Goal: Check status: Check status

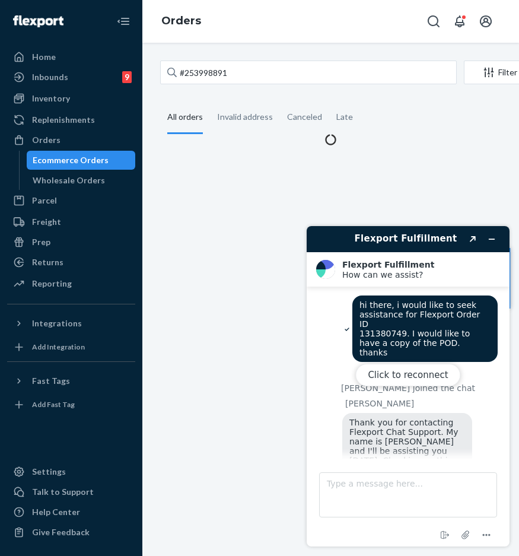
scroll to position [211, 0]
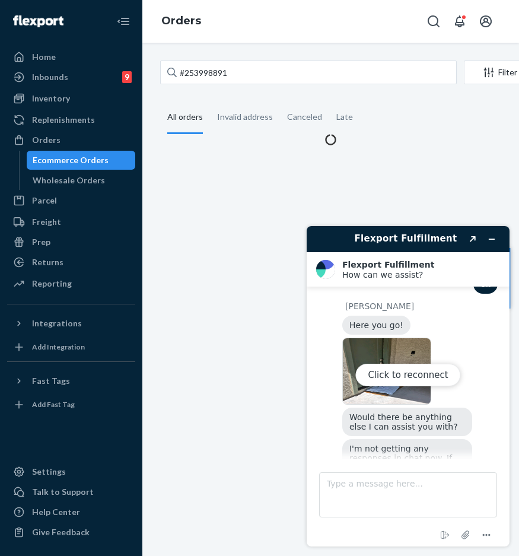
click at [492, 241] on div "Click to reconnect" at bounding box center [408, 386] width 203 height 320
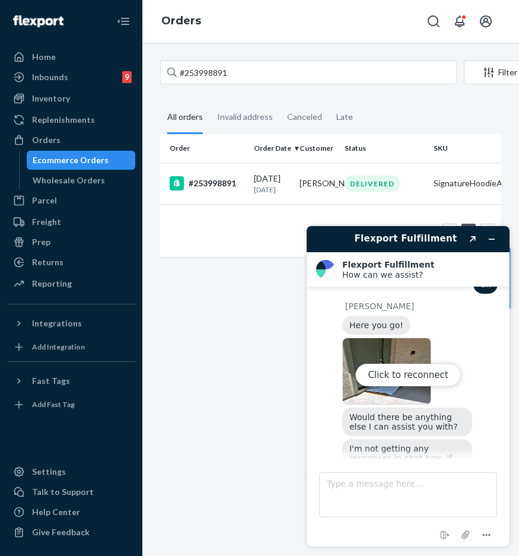
scroll to position [0, 4]
click at [496, 239] on div "Click to reconnect" at bounding box center [408, 386] width 203 height 320
click at [492, 240] on div "Click to reconnect" at bounding box center [408, 386] width 203 height 320
click at [424, 375] on button "Click to reconnect" at bounding box center [407, 375] width 105 height 23
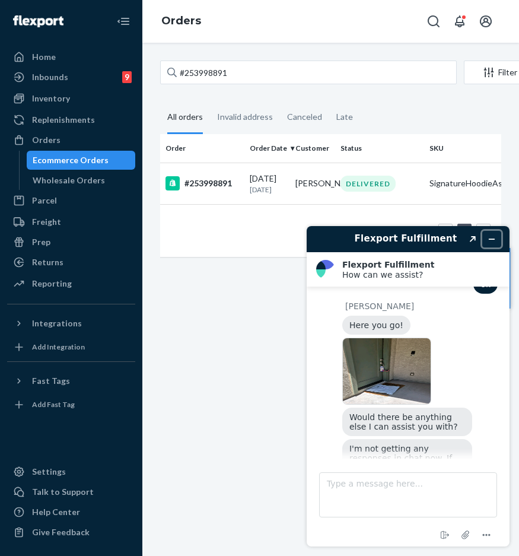
click at [489, 236] on icon "Minimize widget" at bounding box center [492, 239] width 8 height 8
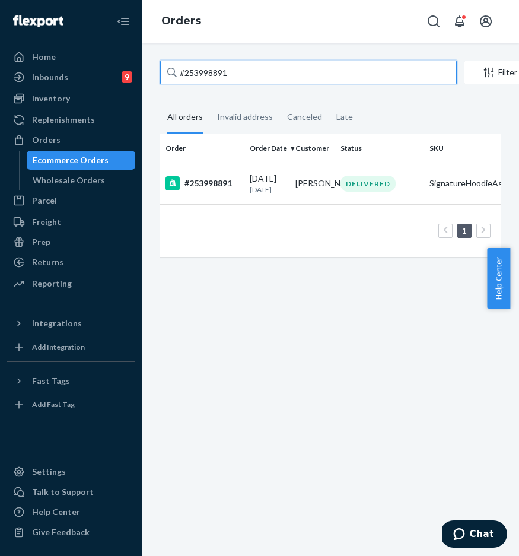
click at [265, 69] on input "#253998891" at bounding box center [308, 73] width 297 height 24
drag, startPoint x: 276, startPoint y: 72, endPoint x: 151, endPoint y: 66, distance: 125.9
click at [151, 66] on div "#254763356 Filter Import Orders Create order Ecommerce order Removal order All …" at bounding box center [330, 165] width 359 height 208
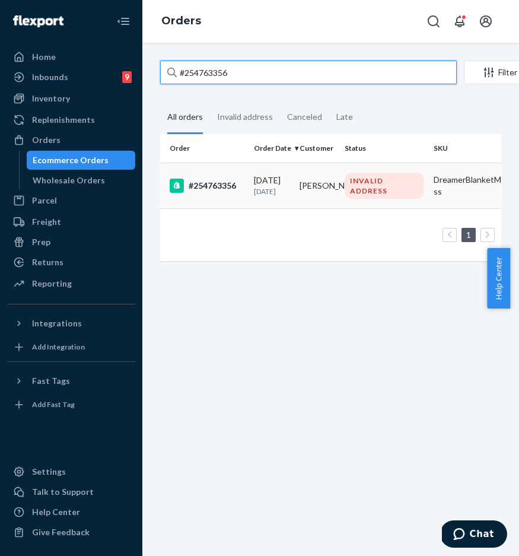
type input "#254763356"
click at [219, 191] on div "#254763356" at bounding box center [207, 186] width 75 height 14
